Goal: Check status: Check status

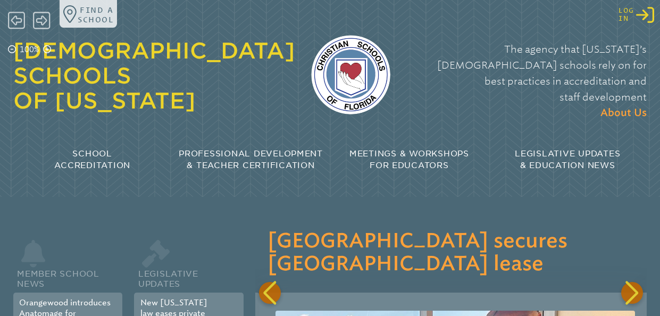
scroll to position [0, 782]
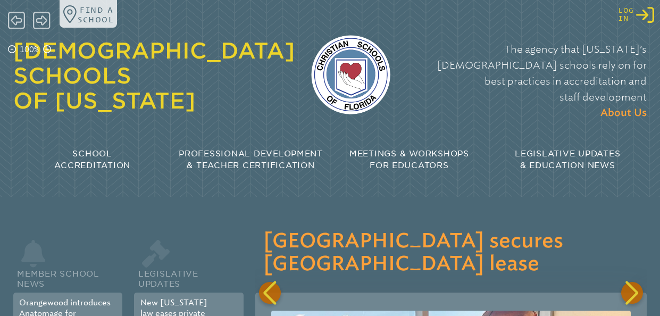
click at [643, 19] on icon "Log in or Create Account" at bounding box center [645, 15] width 18 height 18
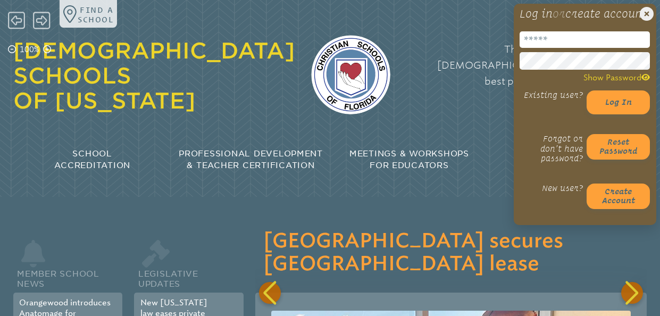
click at [583, 48] on input "email" at bounding box center [584, 39] width 131 height 16
type input "**********"
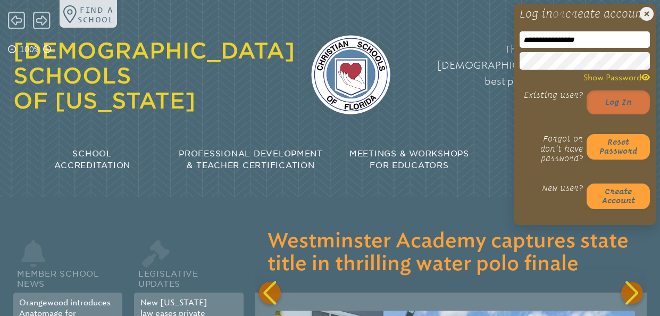
scroll to position [0, 1174]
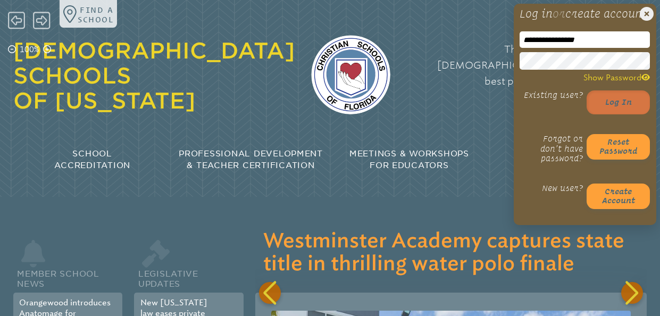
click at [606, 114] on button "Log in" at bounding box center [617, 102] width 63 height 24
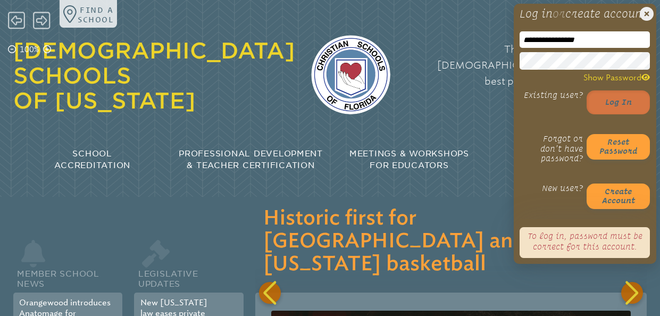
scroll to position [0, 1565]
click at [625, 114] on button "Log in" at bounding box center [617, 102] width 63 height 24
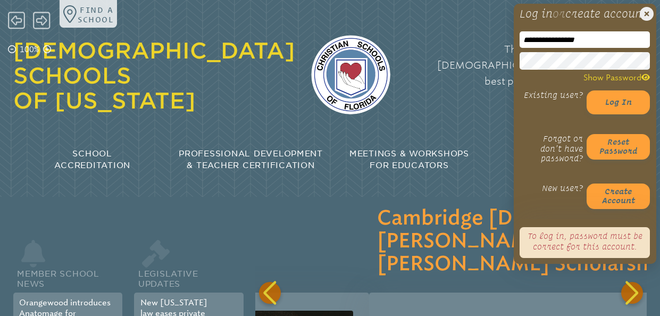
scroll to position [0, 1956]
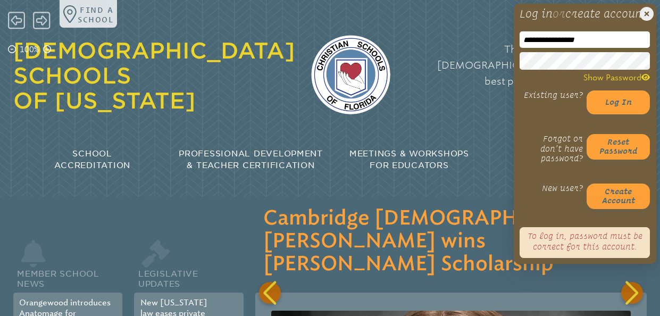
click at [515, 130] on div "**********" at bounding box center [584, 134] width 142 height 260
click at [609, 114] on button "Log in" at bounding box center [617, 102] width 63 height 24
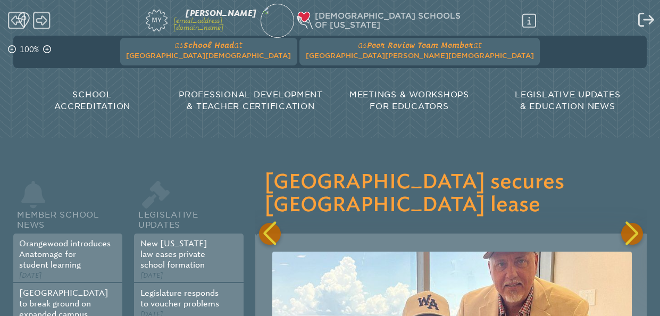
scroll to position [0, 782]
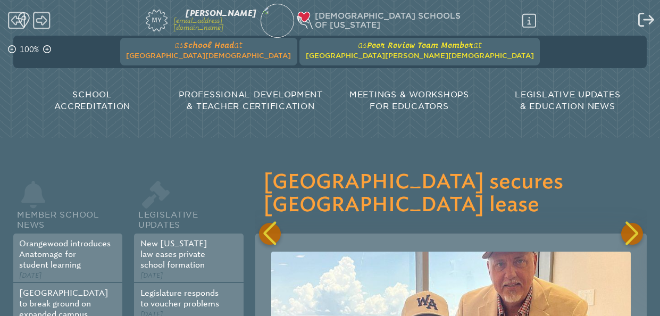
click at [406, 55] on span "[GEOGRAPHIC_DATA][PERSON_NAME][DEMOGRAPHIC_DATA]" at bounding box center [420, 56] width 228 height 8
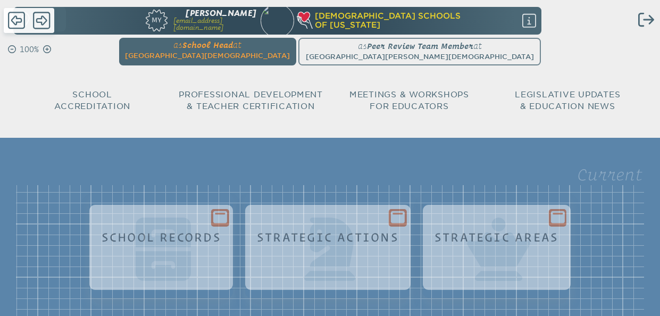
scroll to position [104, 0]
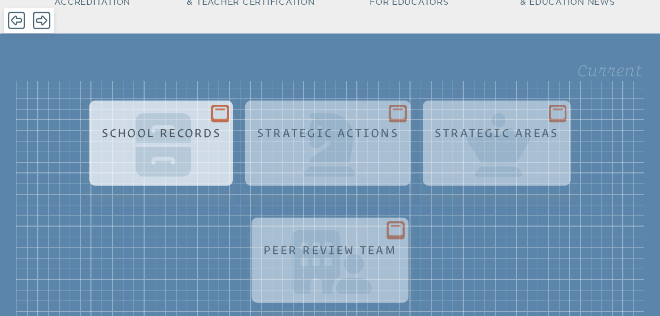
click at [199, 155] on div "School Records" at bounding box center [161, 151] width 128 height 63
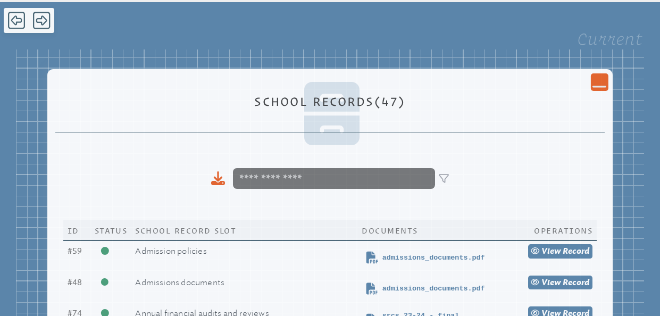
scroll to position [161, 0]
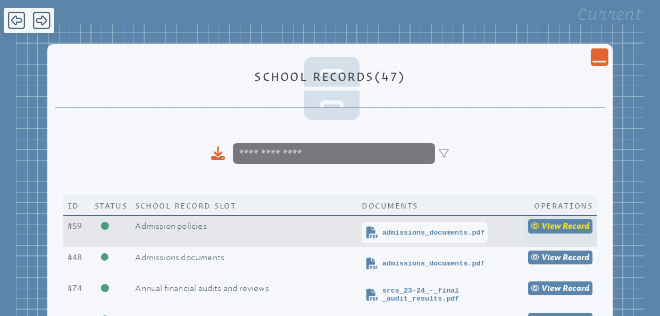
click at [549, 229] on span "view" at bounding box center [551, 226] width 20 height 10
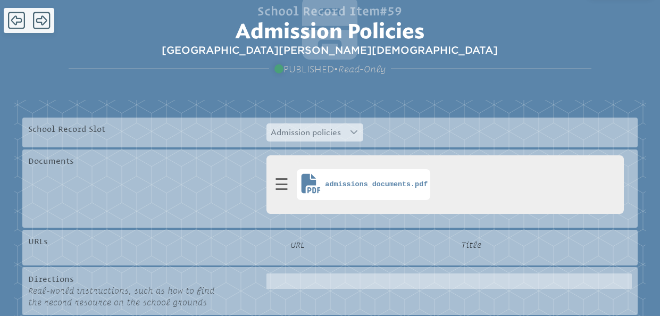
scroll to position [199, 0]
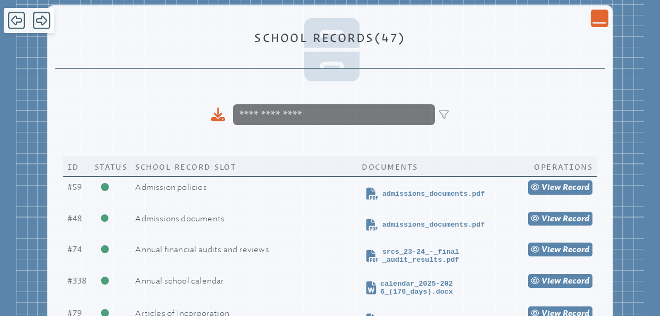
scroll to position [161, 0]
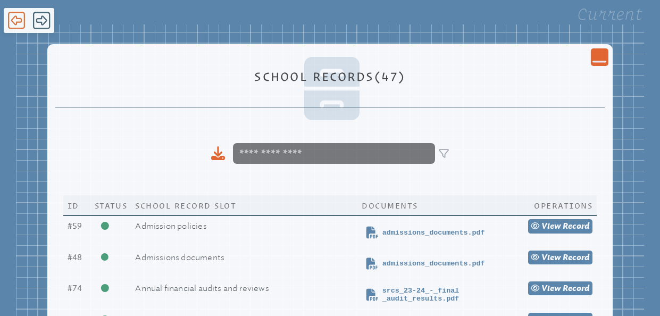
click at [16, 18] on icon at bounding box center [17, 21] width 18 height 18
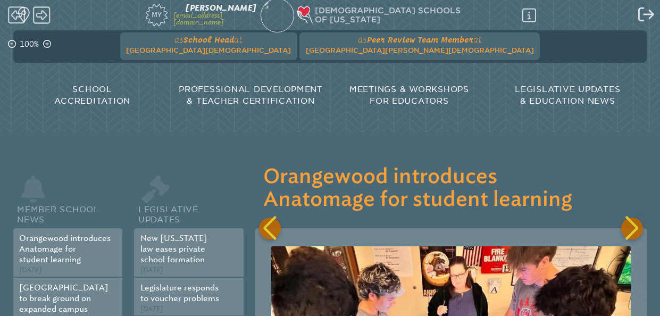
scroll to position [6, 0]
click at [45, 21] on icon at bounding box center [42, 15] width 18 height 20
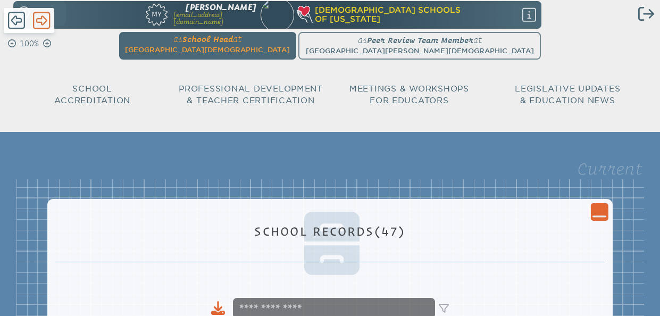
scroll to position [161, 0]
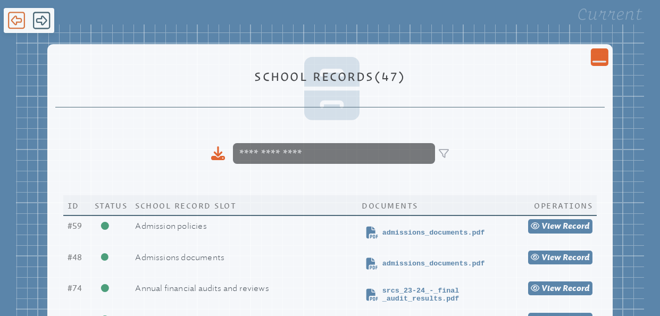
click at [16, 17] on icon at bounding box center [17, 21] width 18 height 18
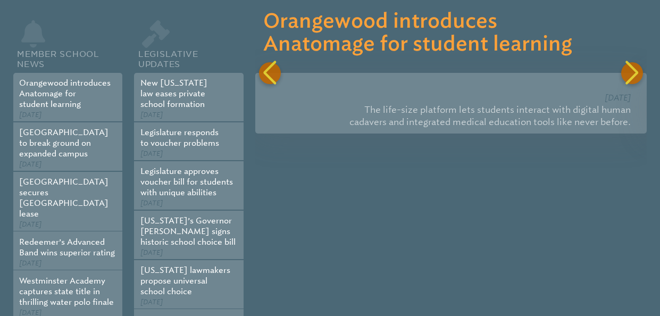
scroll to position [6, 0]
